Goal: Task Accomplishment & Management: Manage account settings

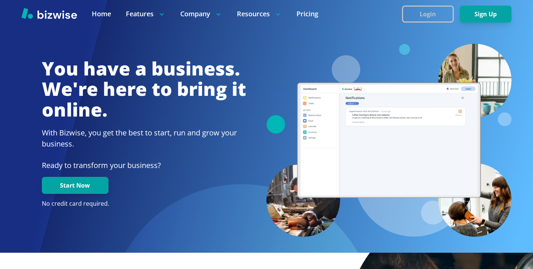
click at [434, 19] on button "Login" at bounding box center [428, 14] width 52 height 17
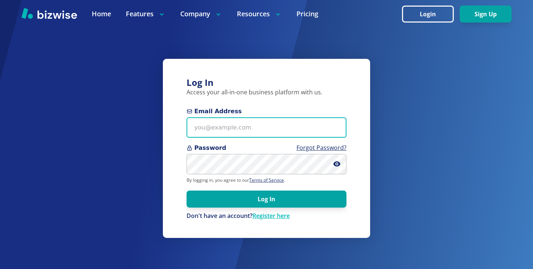
click at [261, 135] on input "Email Address" at bounding box center [267, 127] width 160 height 20
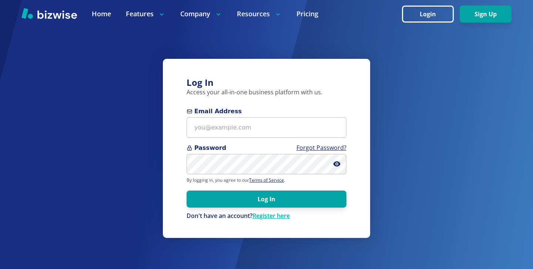
click at [277, 114] on span "Email Address" at bounding box center [267, 111] width 160 height 9
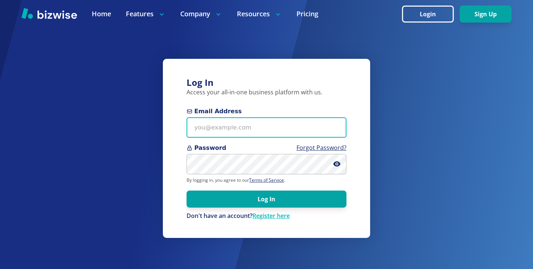
click at [277, 117] on input "Email Address" at bounding box center [267, 127] width 160 height 20
click at [282, 119] on input "Email Address" at bounding box center [267, 127] width 160 height 20
paste input "[EMAIL_ADDRESS][DOMAIN_NAME]"
type input "[EMAIL_ADDRESS][DOMAIN_NAME]"
click at [187, 191] on button "Log In" at bounding box center [267, 199] width 160 height 17
